Goal: Task Accomplishment & Management: Complete application form

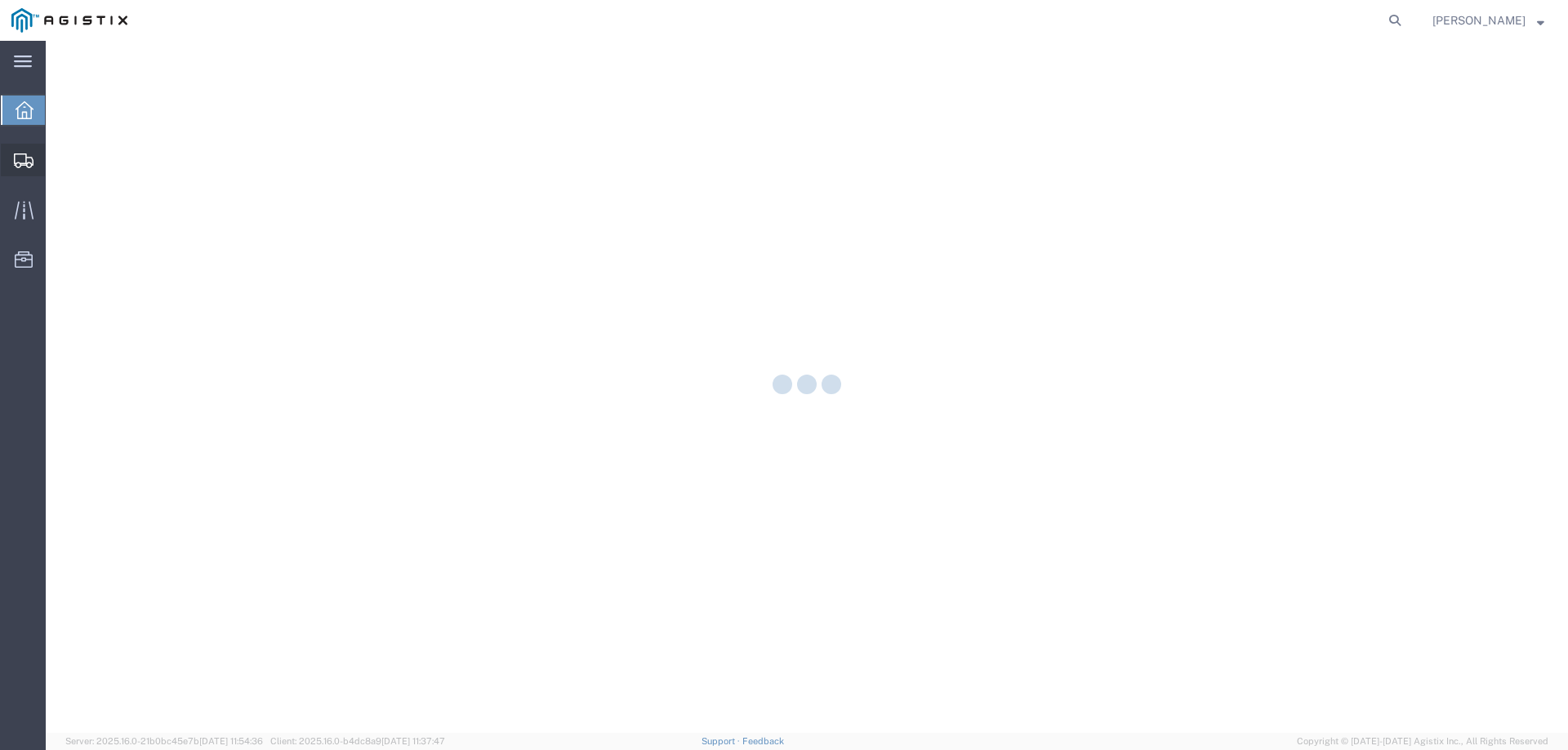
click at [23, 163] on icon at bounding box center [24, 160] width 20 height 14
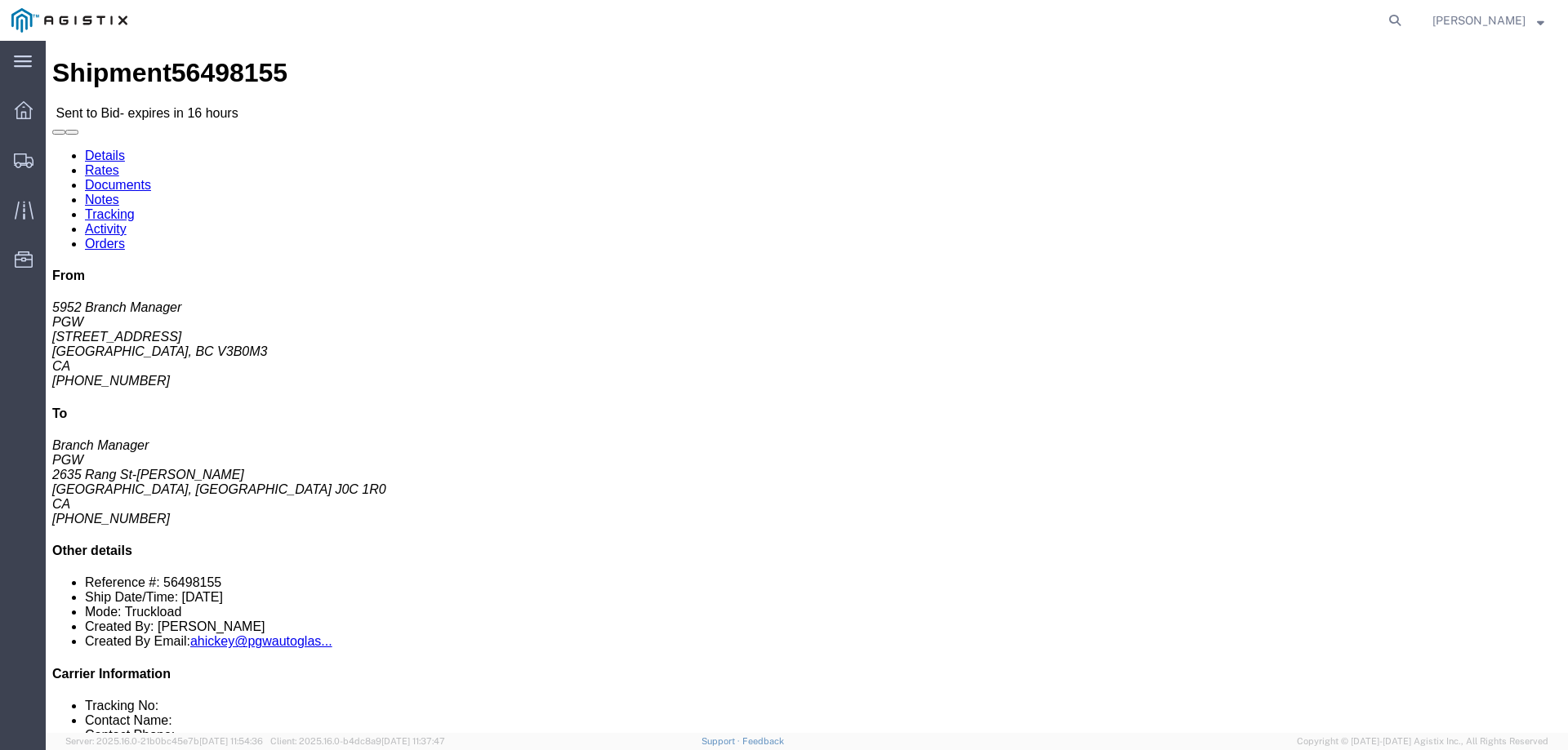
click link "Enter / Modify Bid"
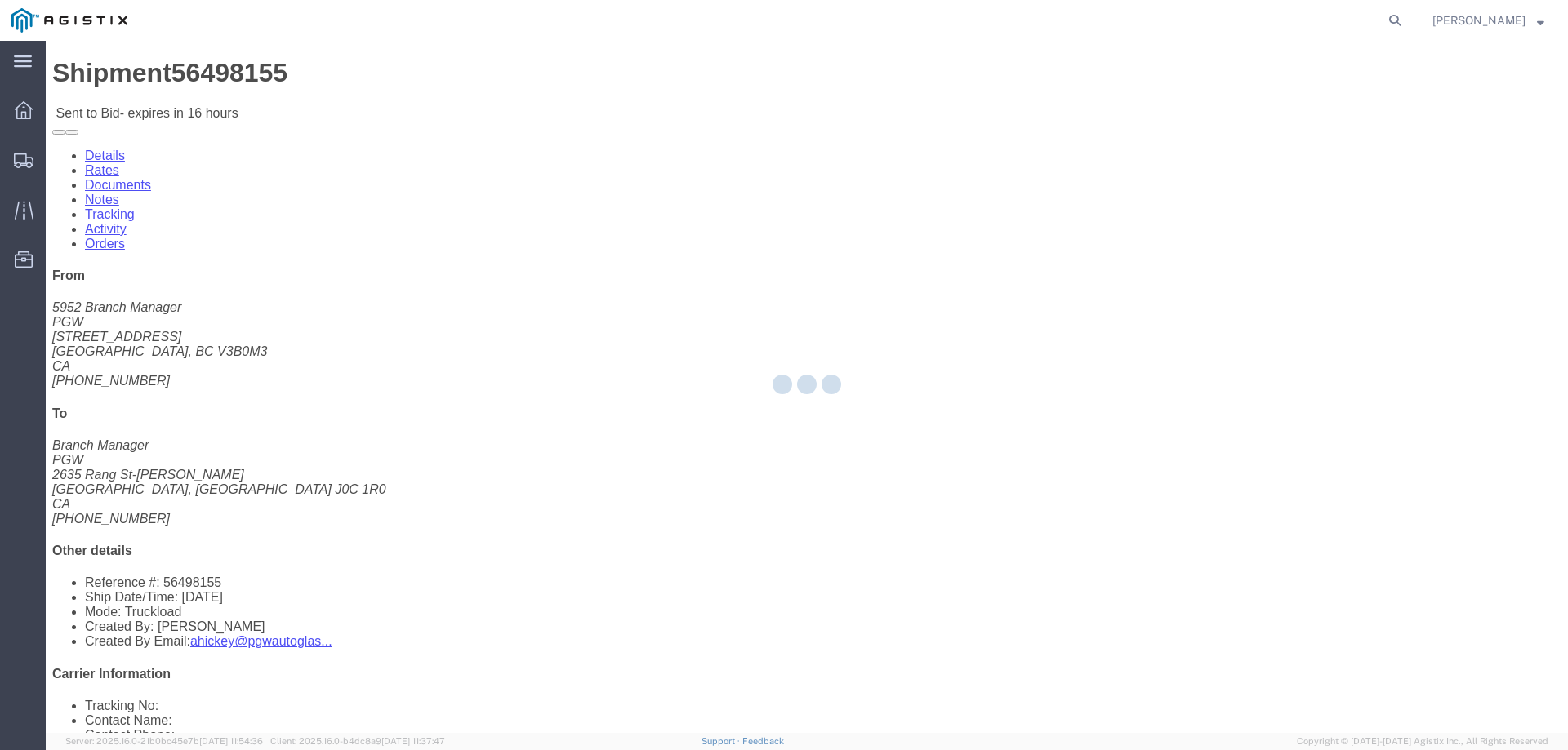
select select "146"
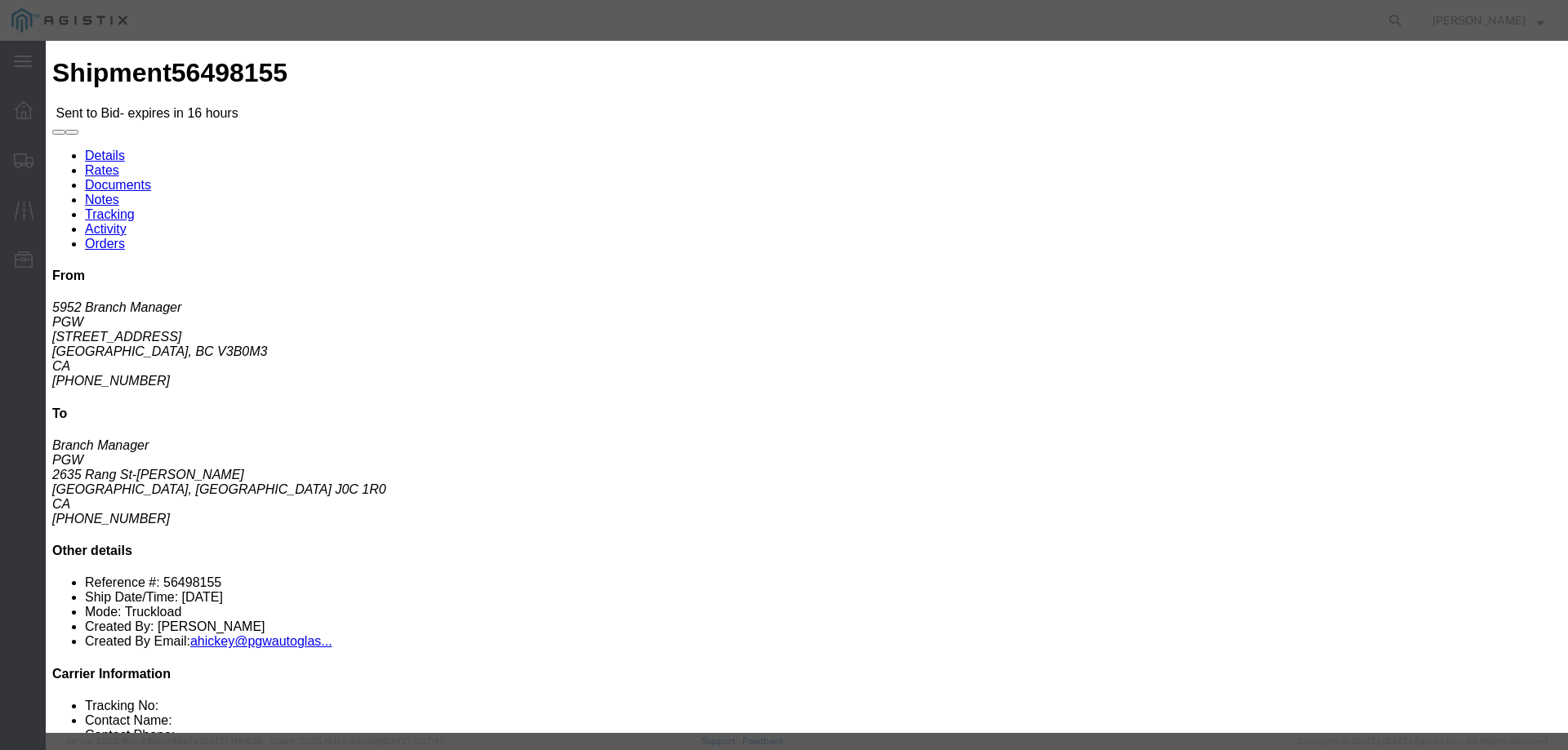
click select "Select CONESTOGA DFRM/STEP Economy TL Flatbed Intermodal LTL Standard Next Day …"
select select "25032"
click select "Select CONESTOGA DFRM/STEP Economy TL Flatbed Intermodal LTL Standard Next Day …"
click input "text"
type input "ats"
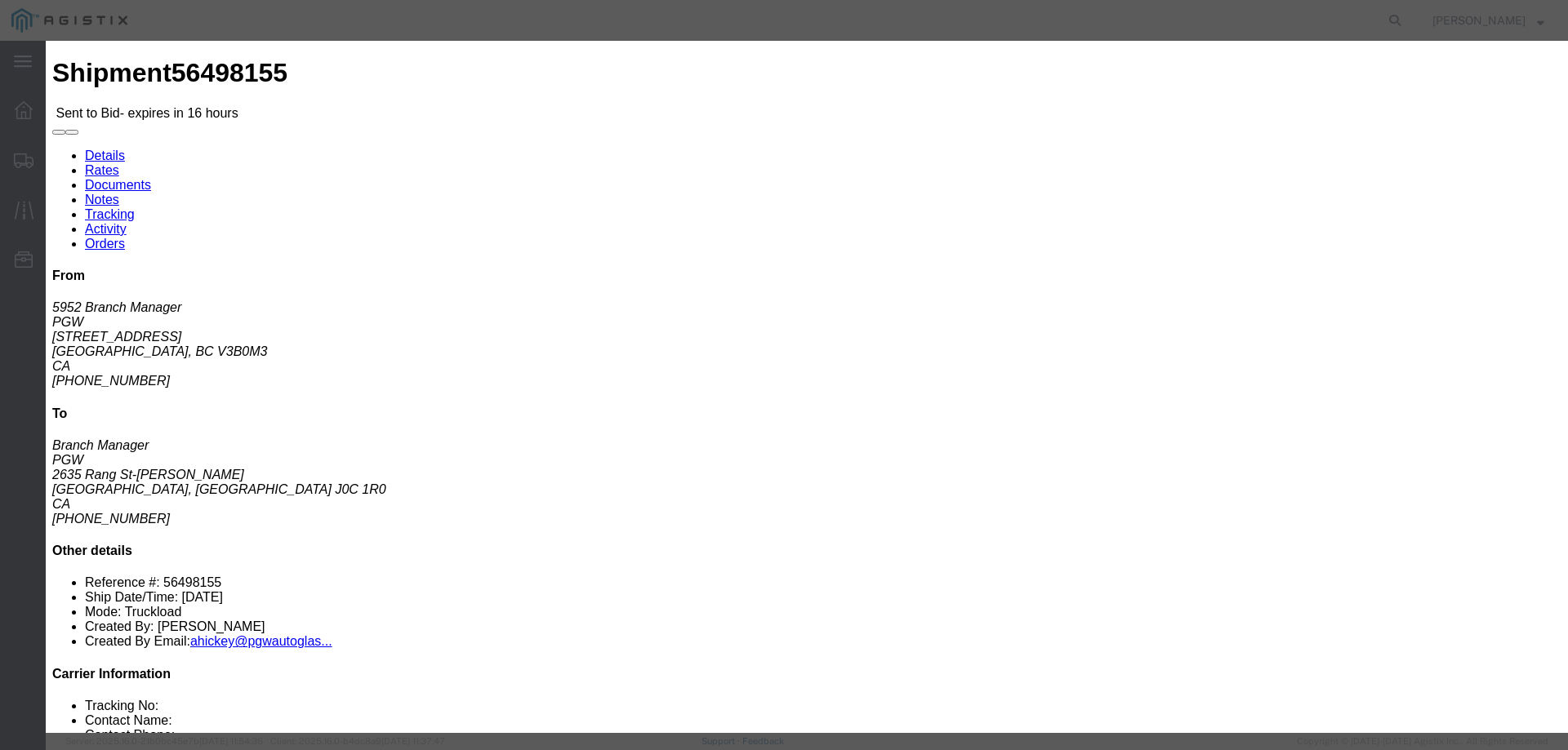
click input "number"
type input "3800"
click button "Submit"
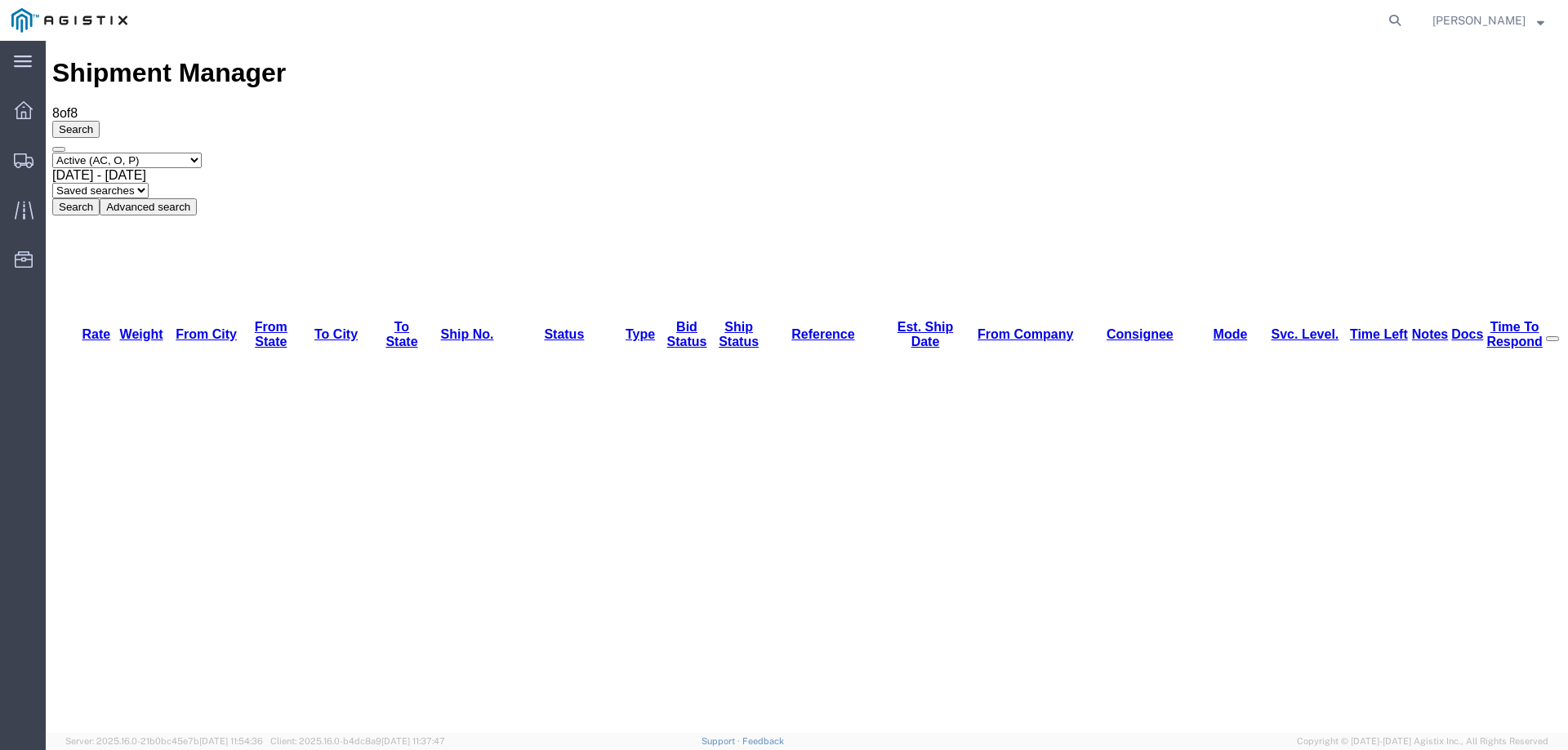
copy li "56498155"
drag, startPoint x: 183, startPoint y: 242, endPoint x: 159, endPoint y: 241, distance: 24.0
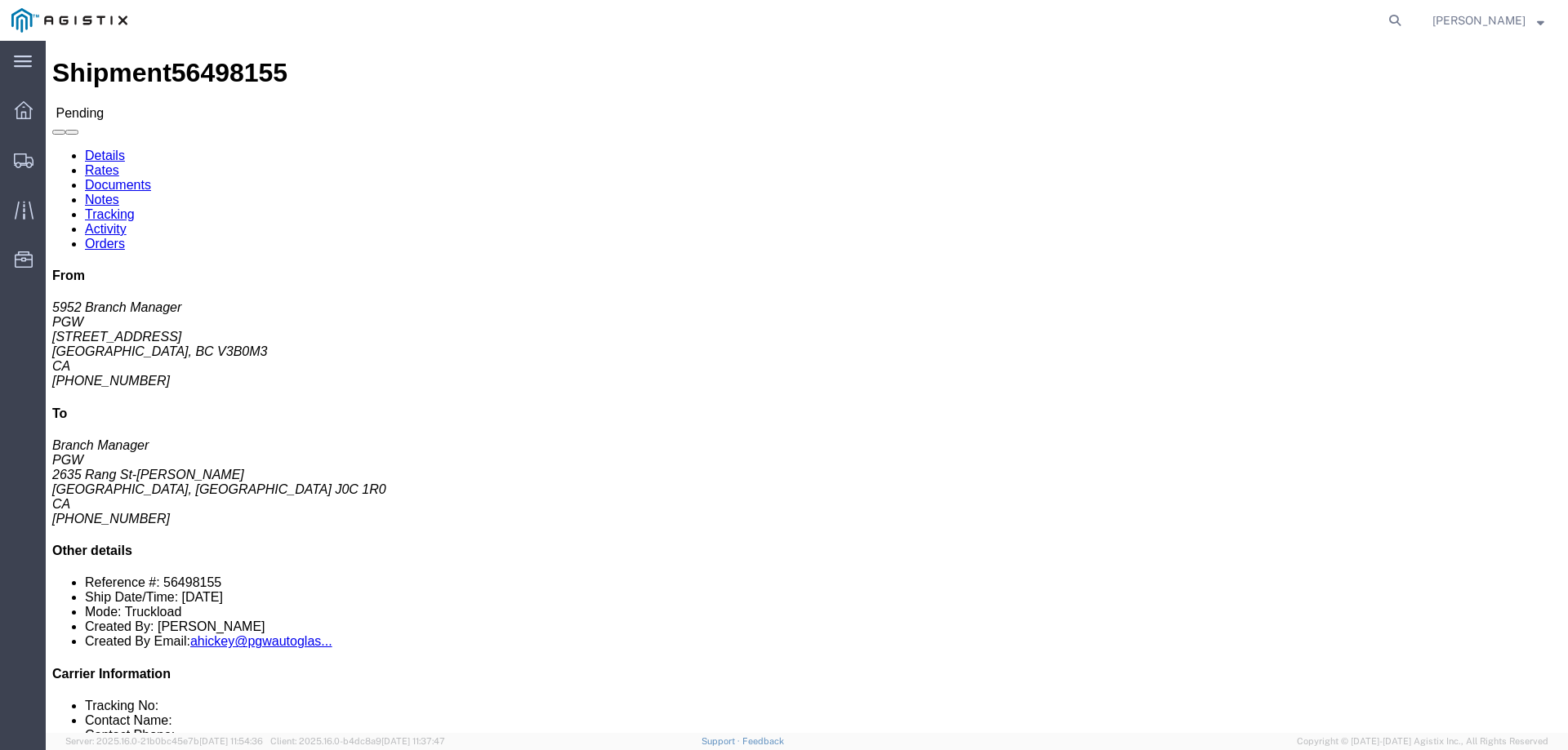
click button "Enter / Modify Bid"
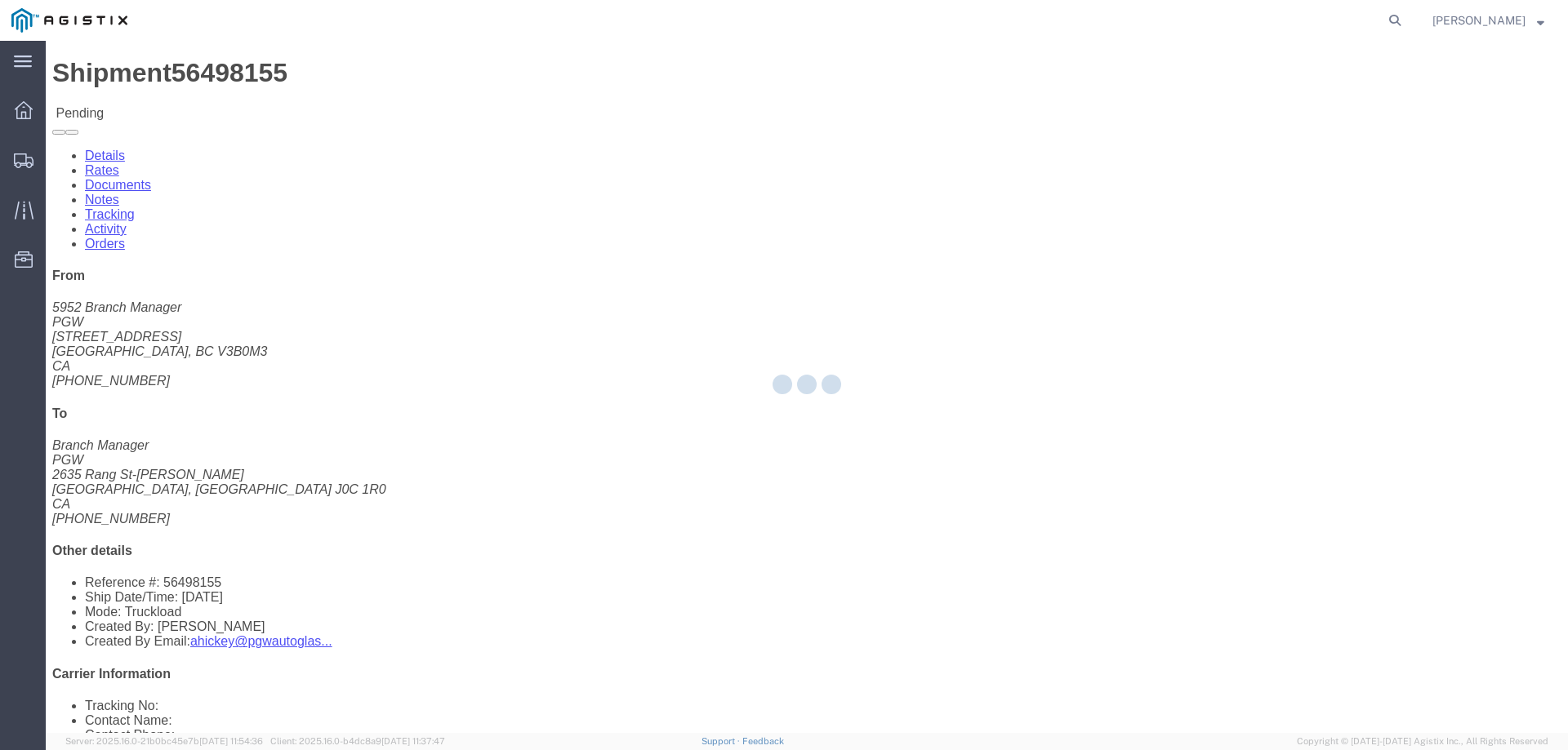
select select "146"
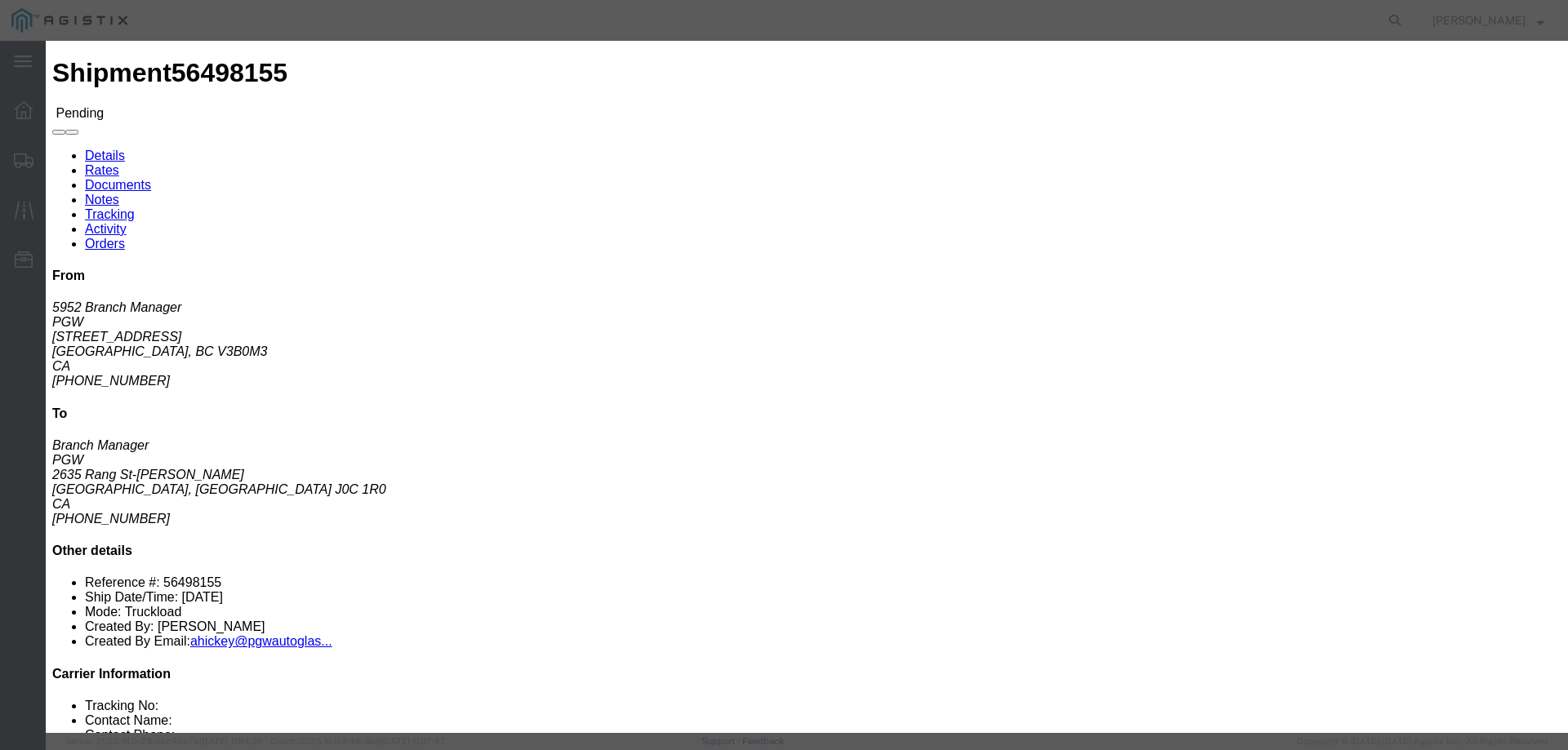
click link "ats - ATS Logistics - Truckload"
drag, startPoint x: 1106, startPoint y: 335, endPoint x: 957, endPoint y: 327, distance: 149.2
click div "Select 2 Day Service 3 Axle Winch Truck 3 to 5 Day Service 96L Domestic Flat Ra…"
type input "4300"
click button "Submit"
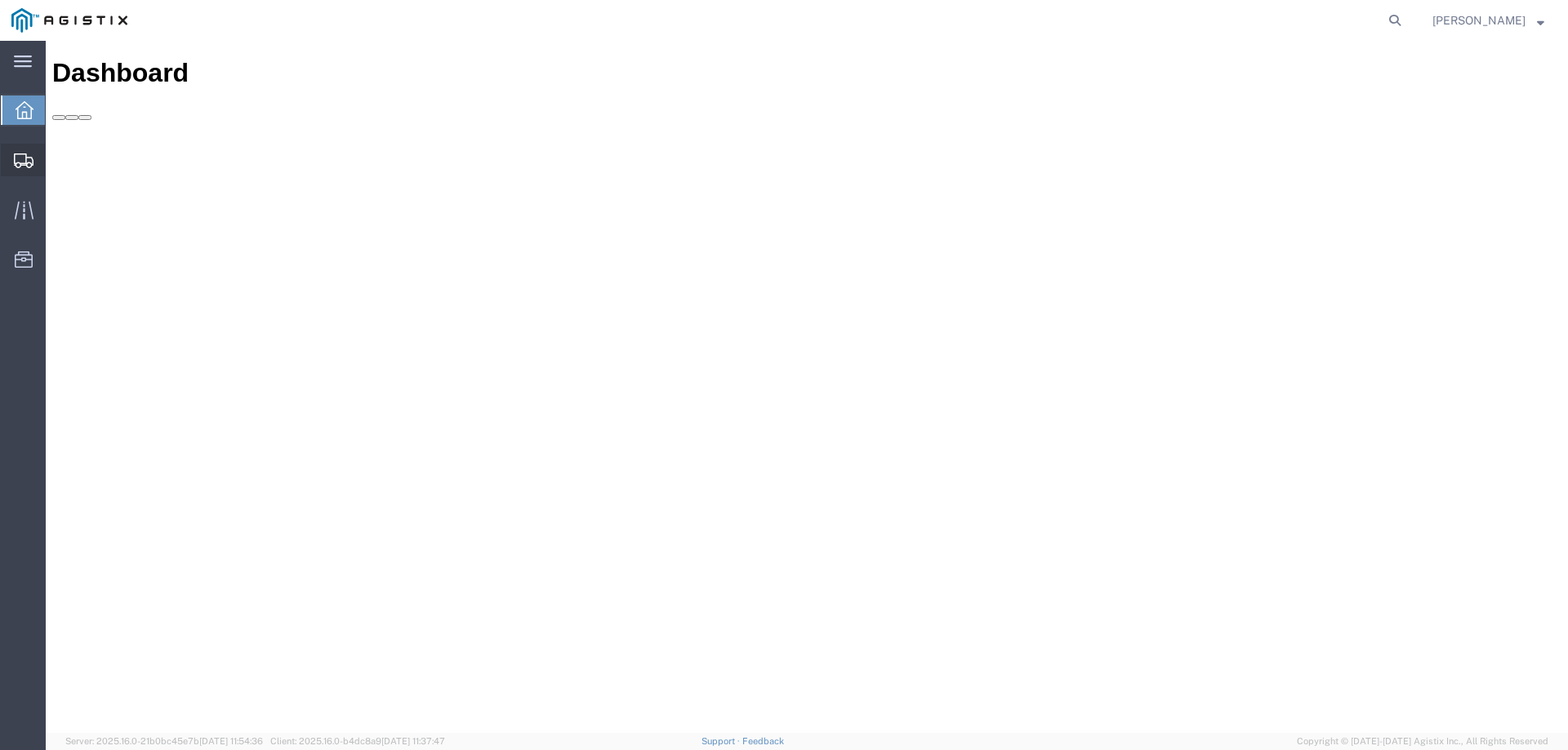
click at [16, 160] on icon at bounding box center [24, 160] width 20 height 14
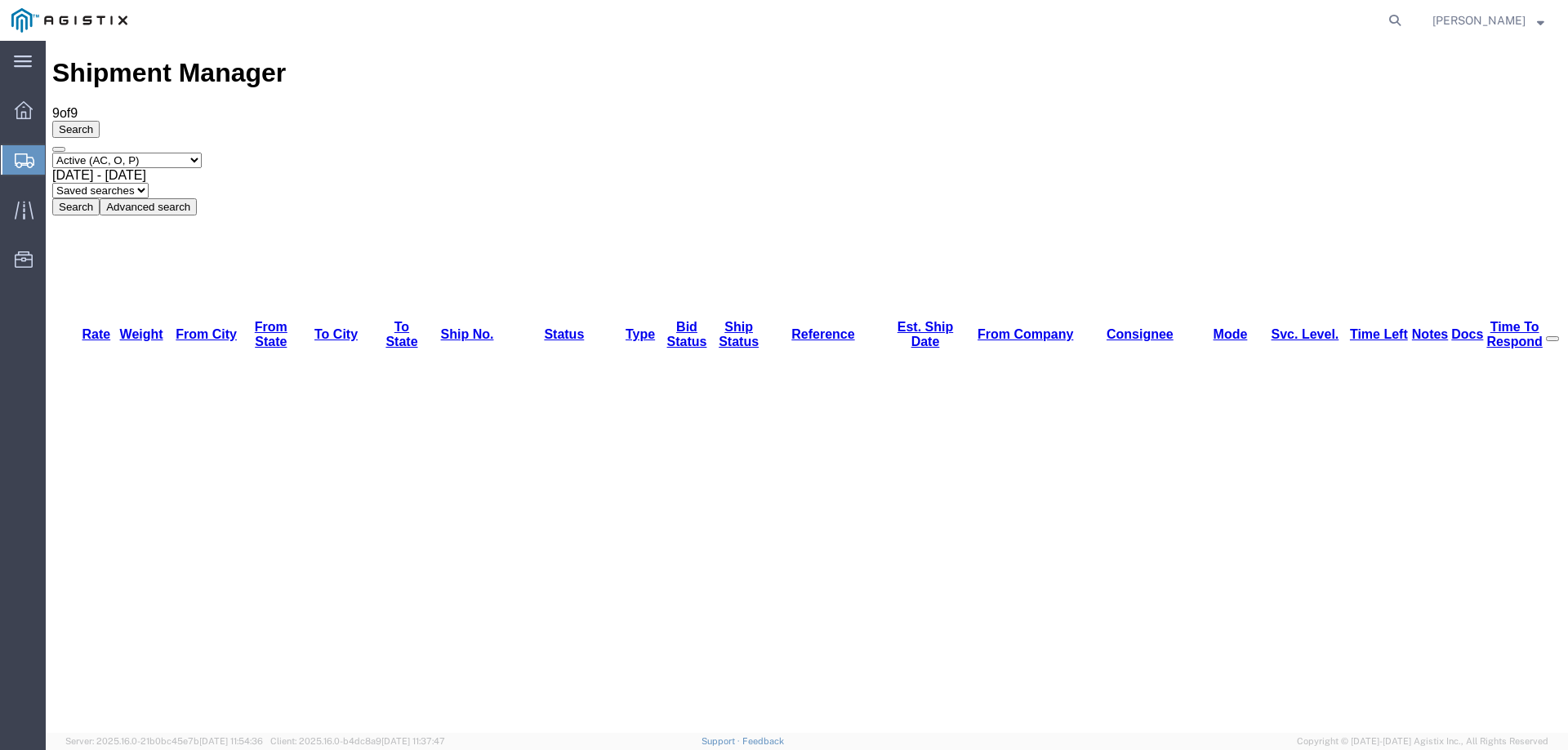
click at [16, 160] on icon at bounding box center [24, 160] width 20 height 14
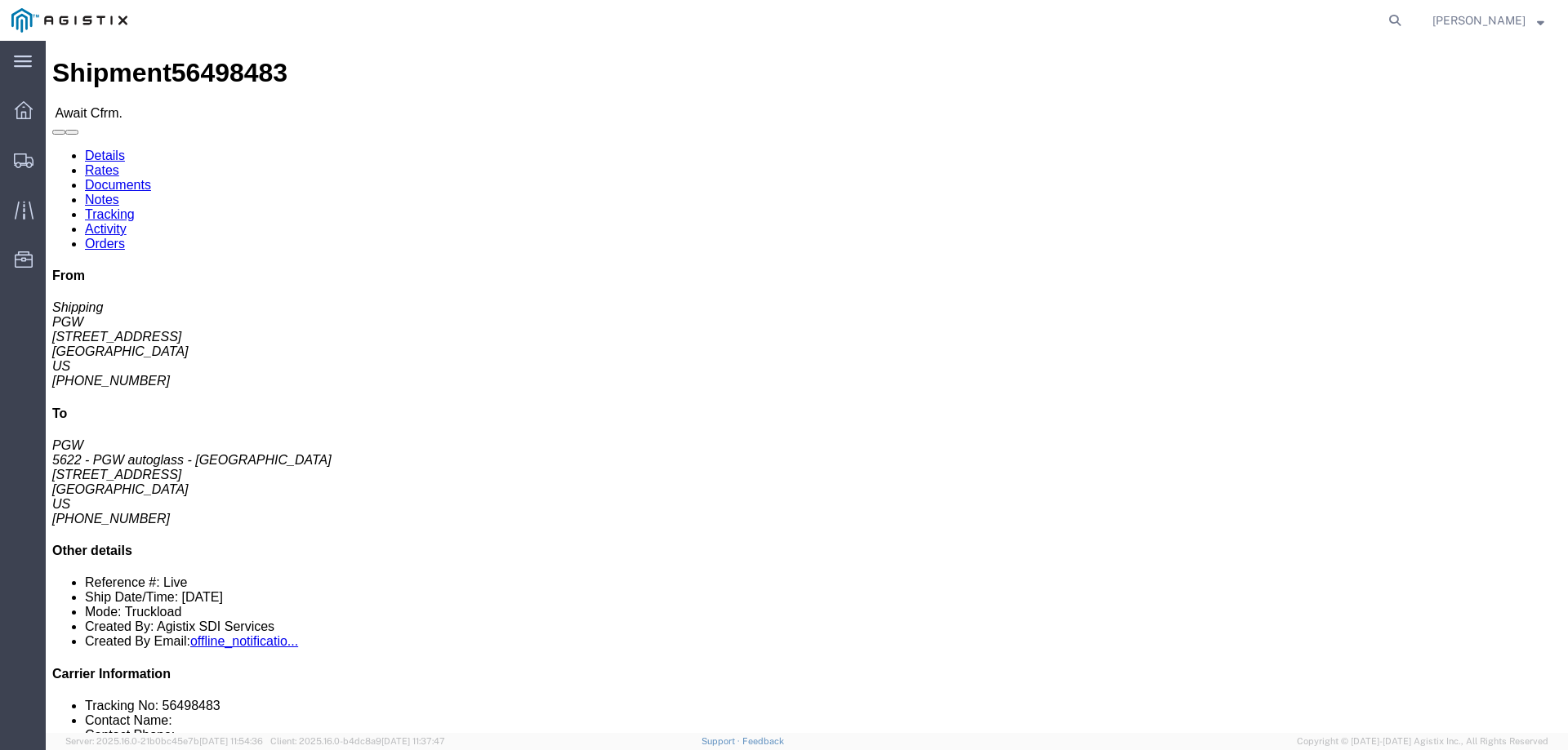
click span "56498483"
drag, startPoint x: 157, startPoint y: 21, endPoint x: 130, endPoint y: 20, distance: 27.0
click span "56498483"
copy span "56498483"
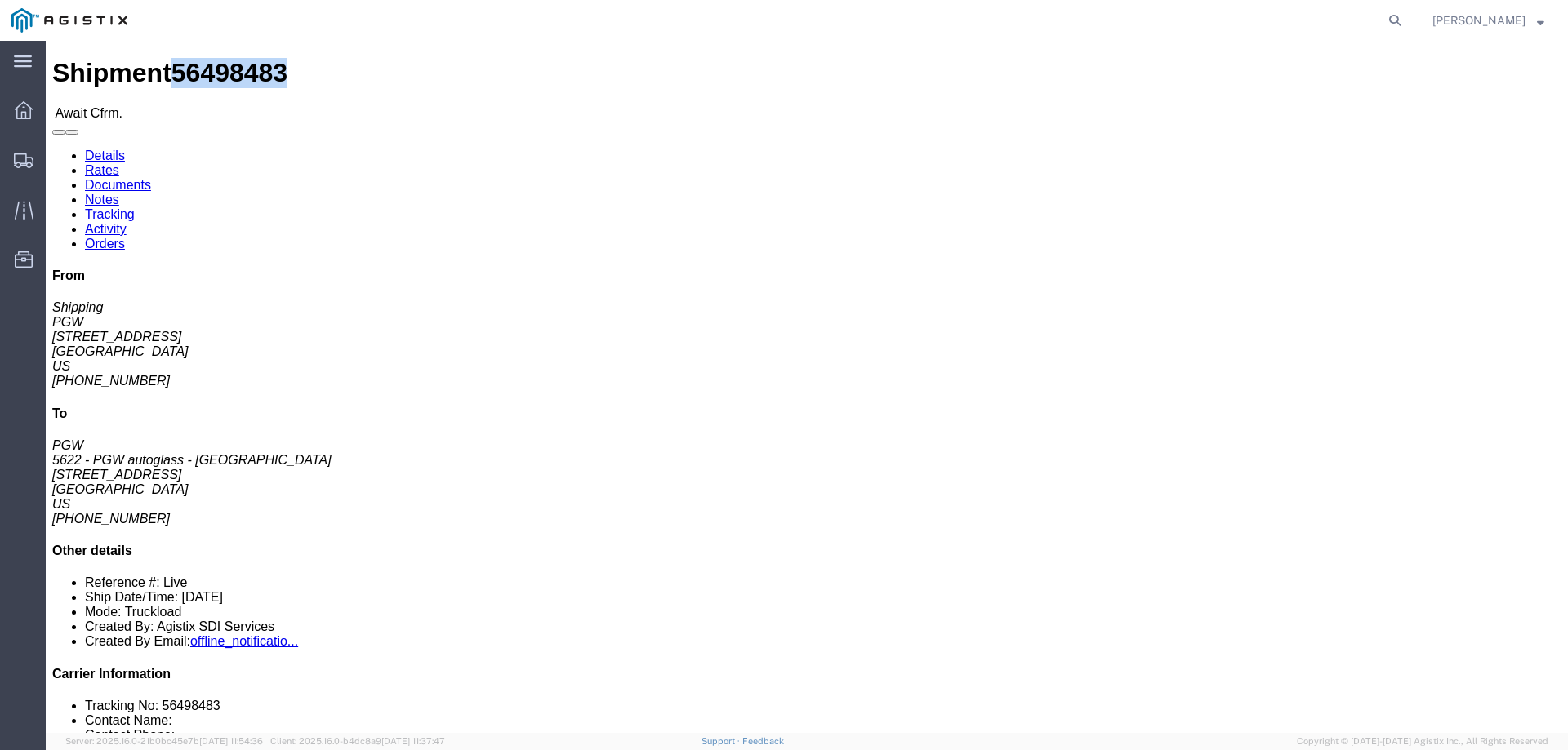
click link "Confirm"
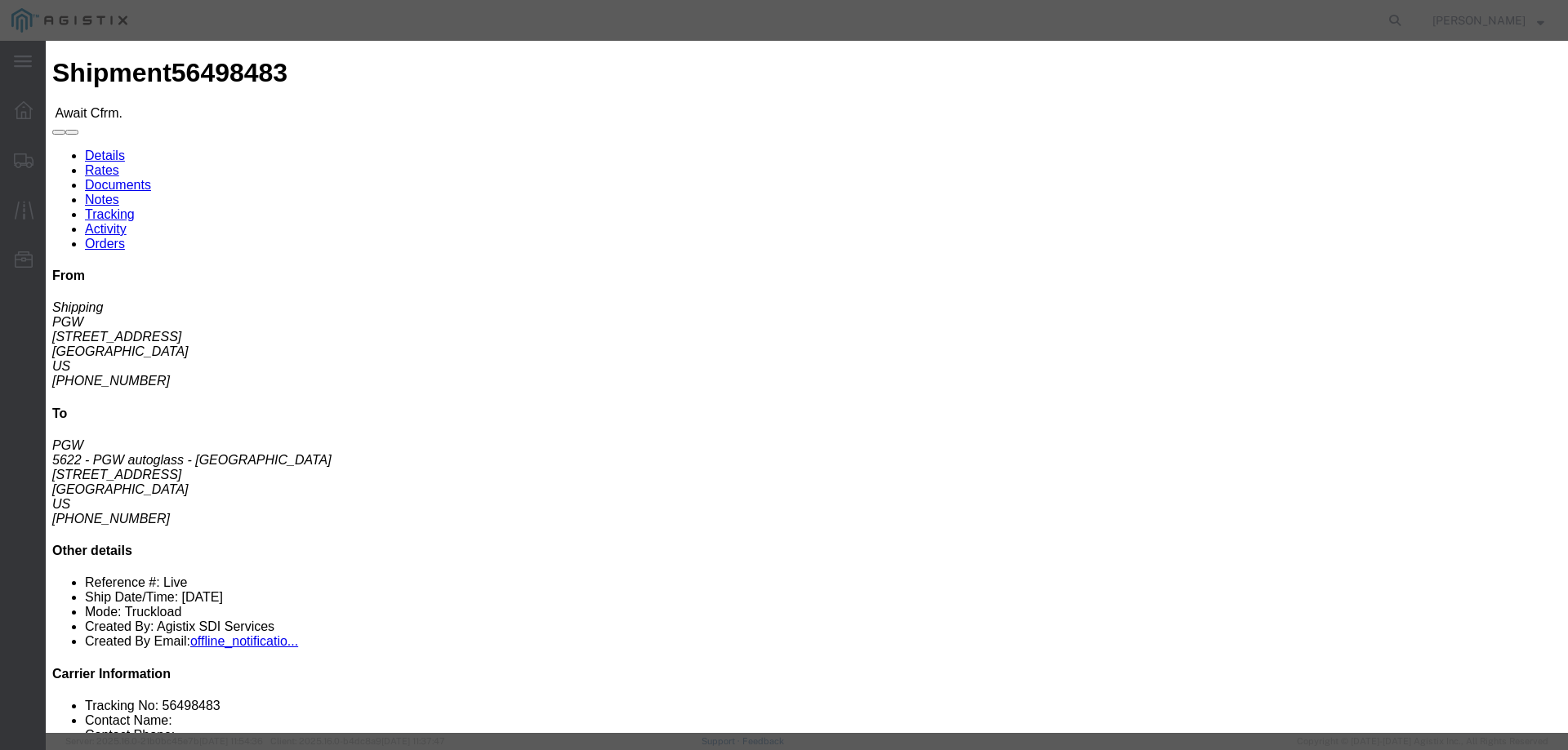
click div
click input "checkbox"
checkbox input "true"
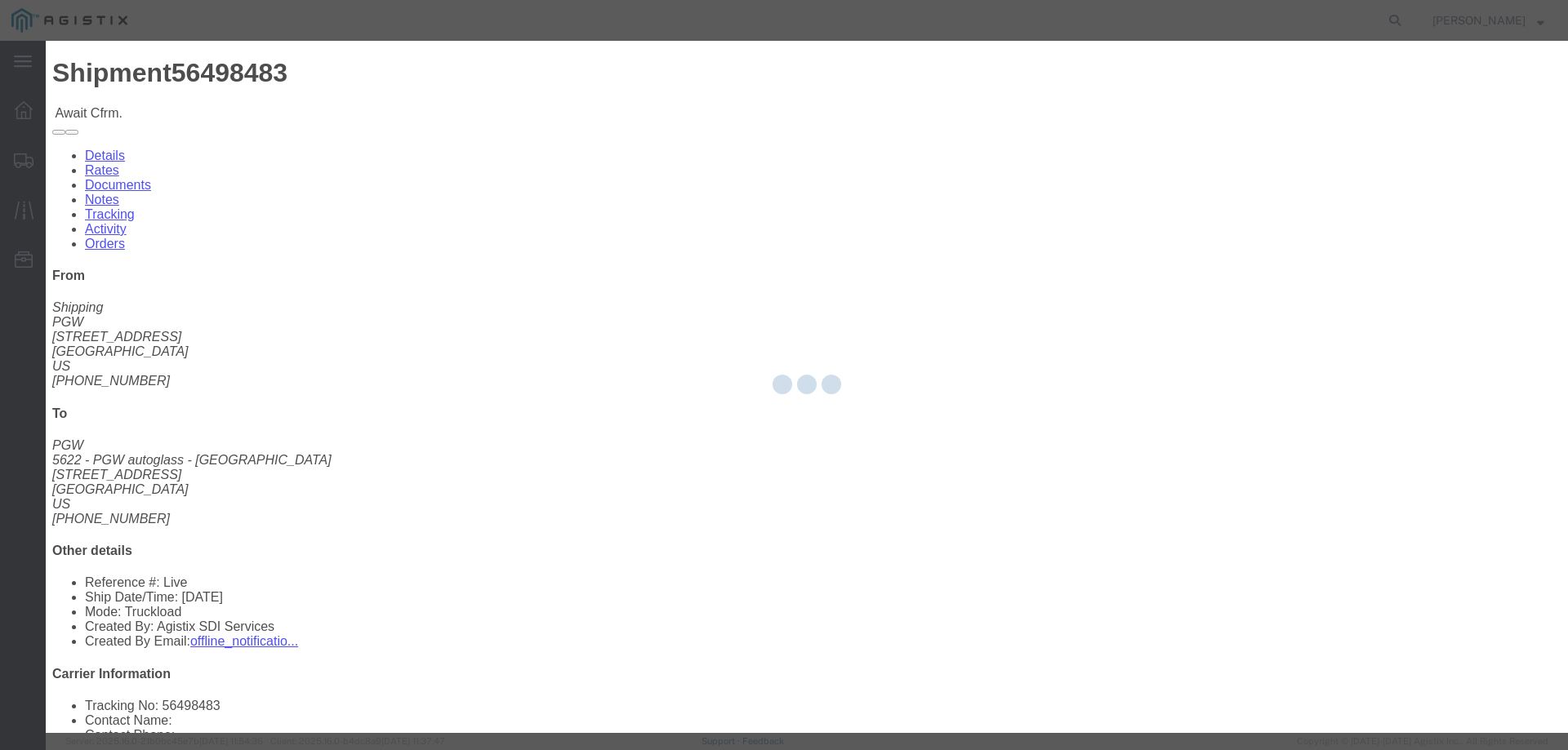
type input "[PERSON_NAME]"
type input "3204977237"
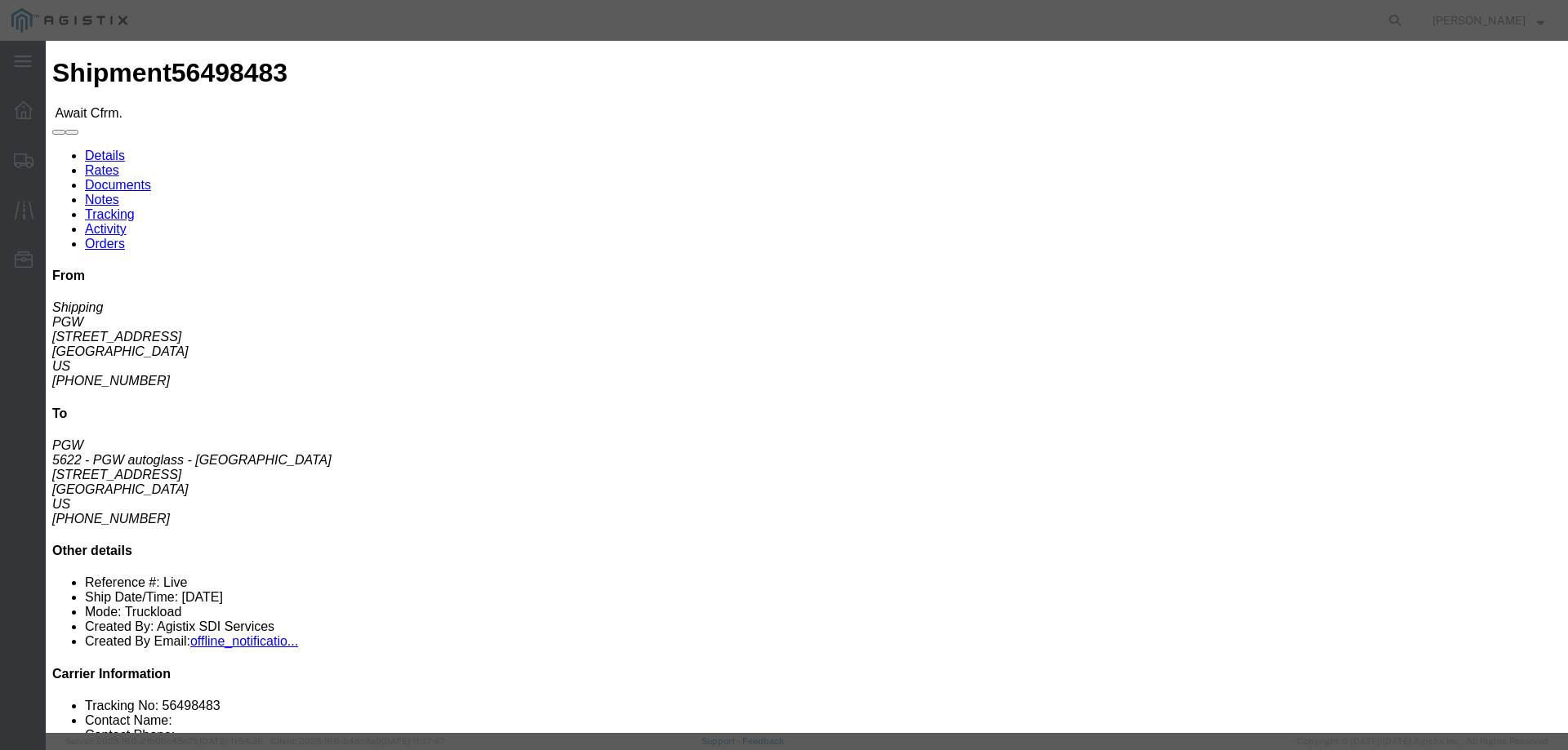
click input "text"
paste input "56498483"
type input "56498483"
click button "Submit"
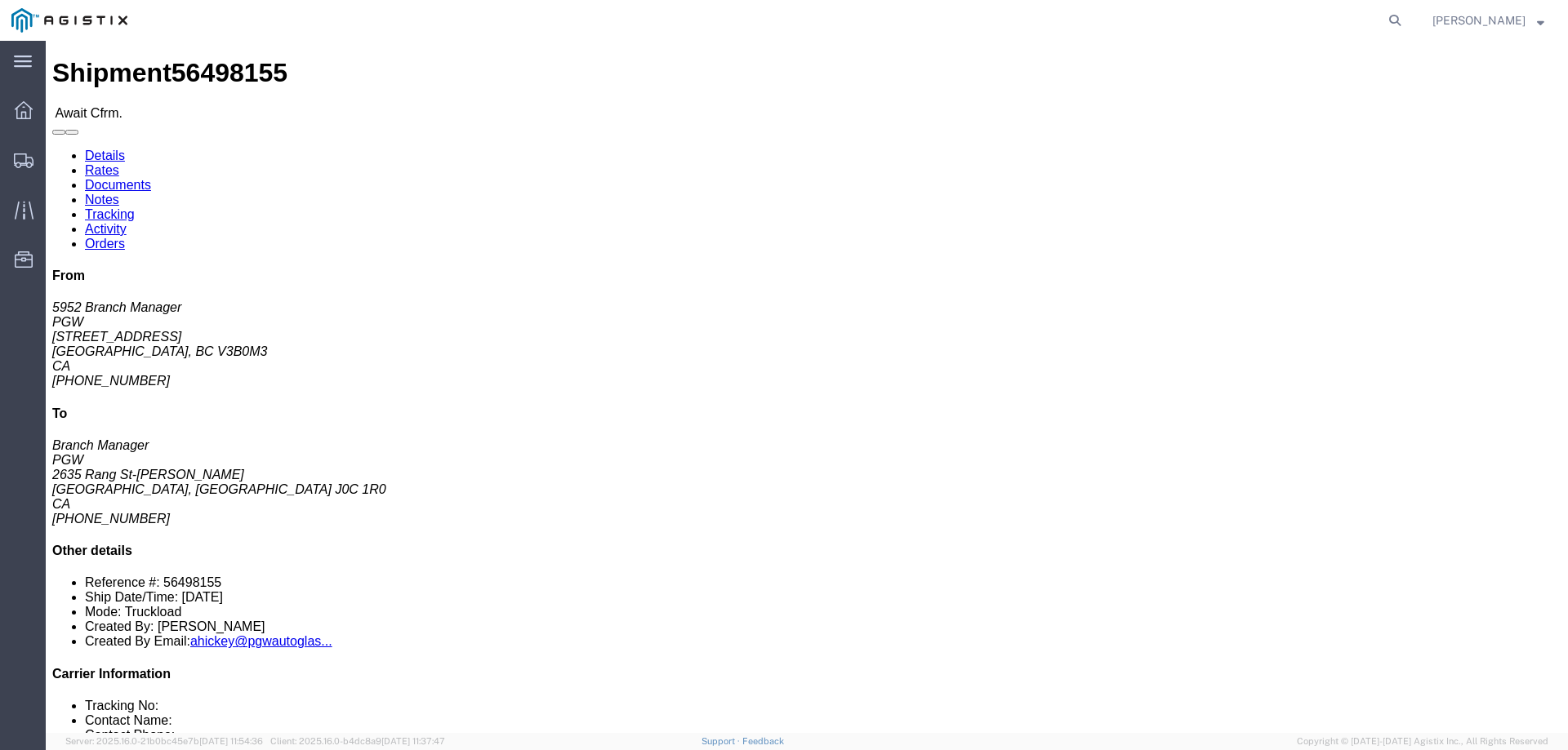
click span "56498155"
copy span "56498155"
click link "Confirm"
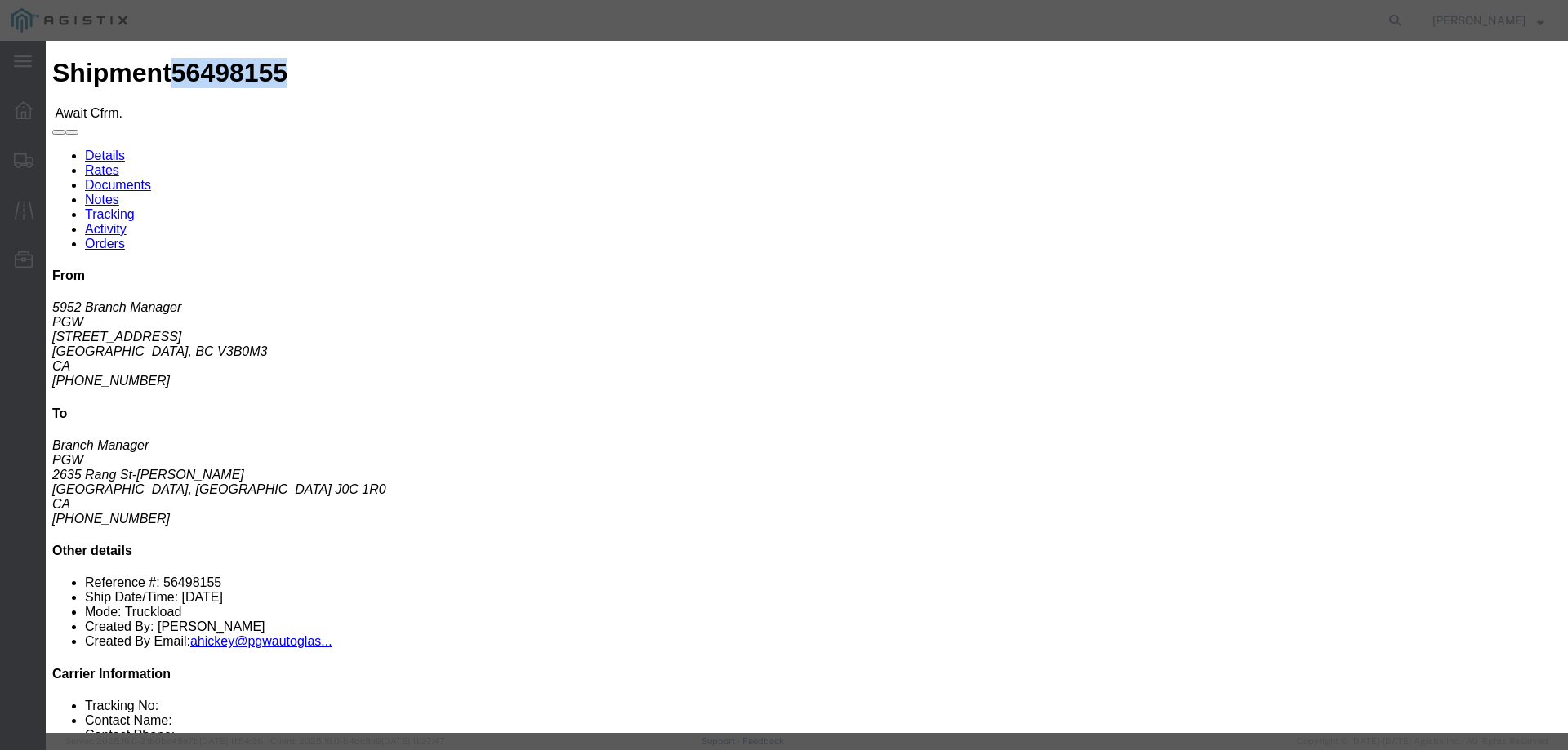
click input "checkbox"
checkbox input "true"
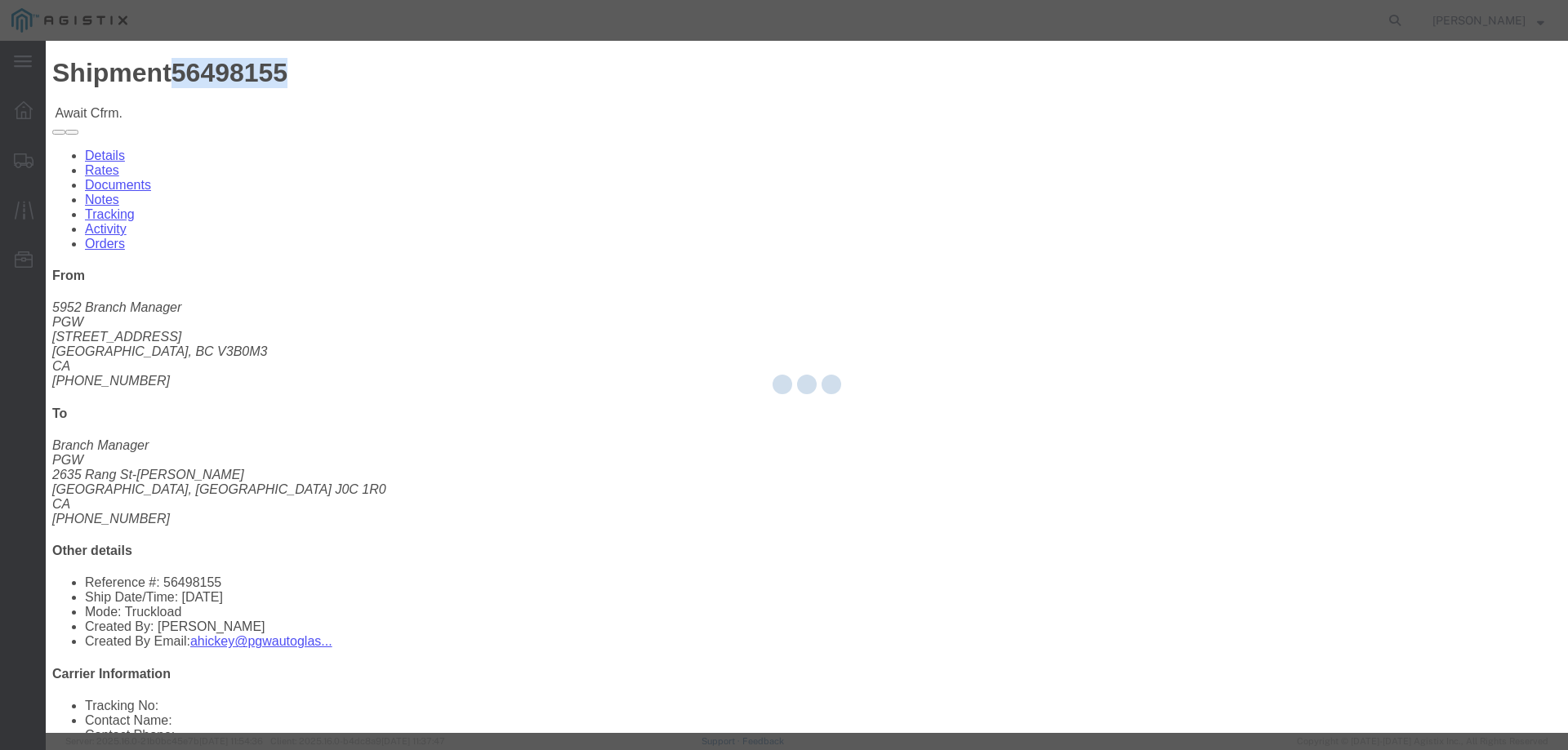
type input "[PERSON_NAME]"
type input "3204977237"
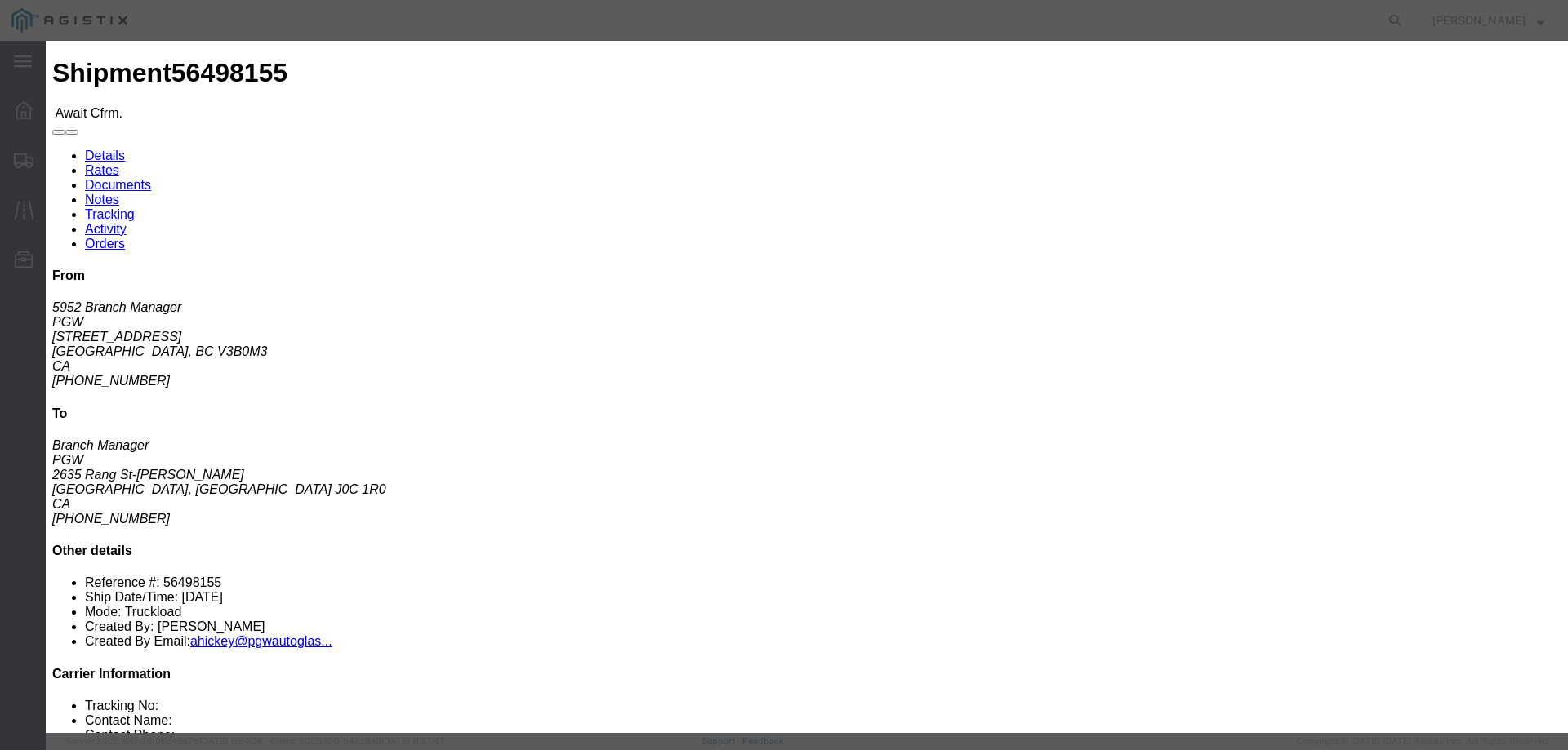
click input "text"
paste input "56498155"
type input "56498155"
click button "Submit"
